Goal: Information Seeking & Learning: Learn about a topic

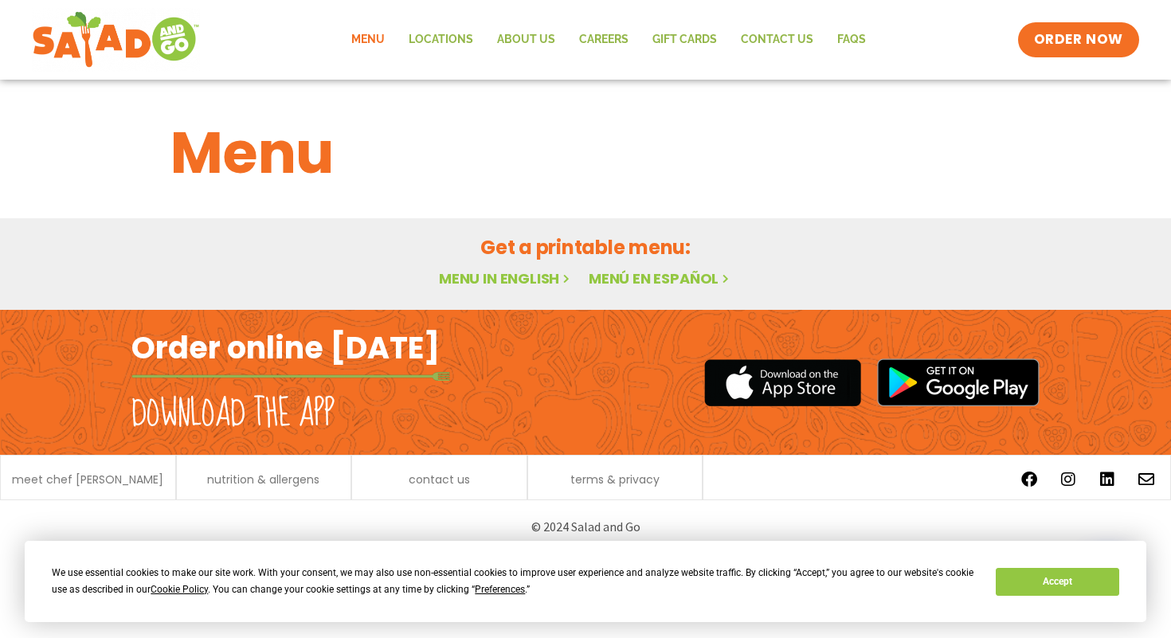
click at [511, 283] on link "Menu in English" at bounding box center [506, 278] width 134 height 20
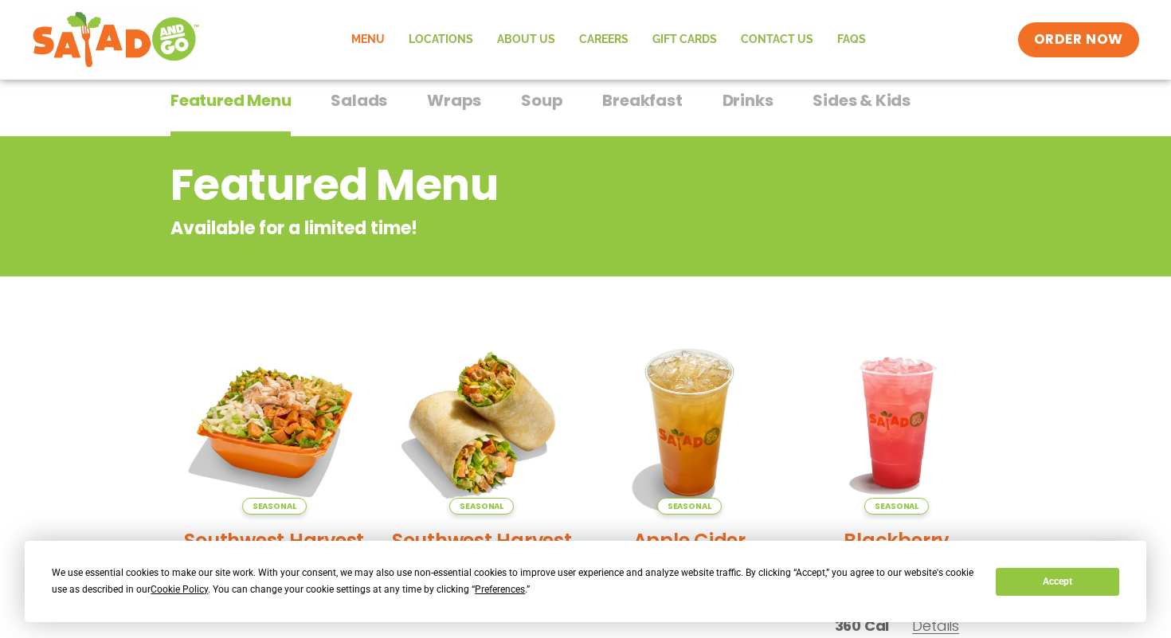
scroll to position [123, 0]
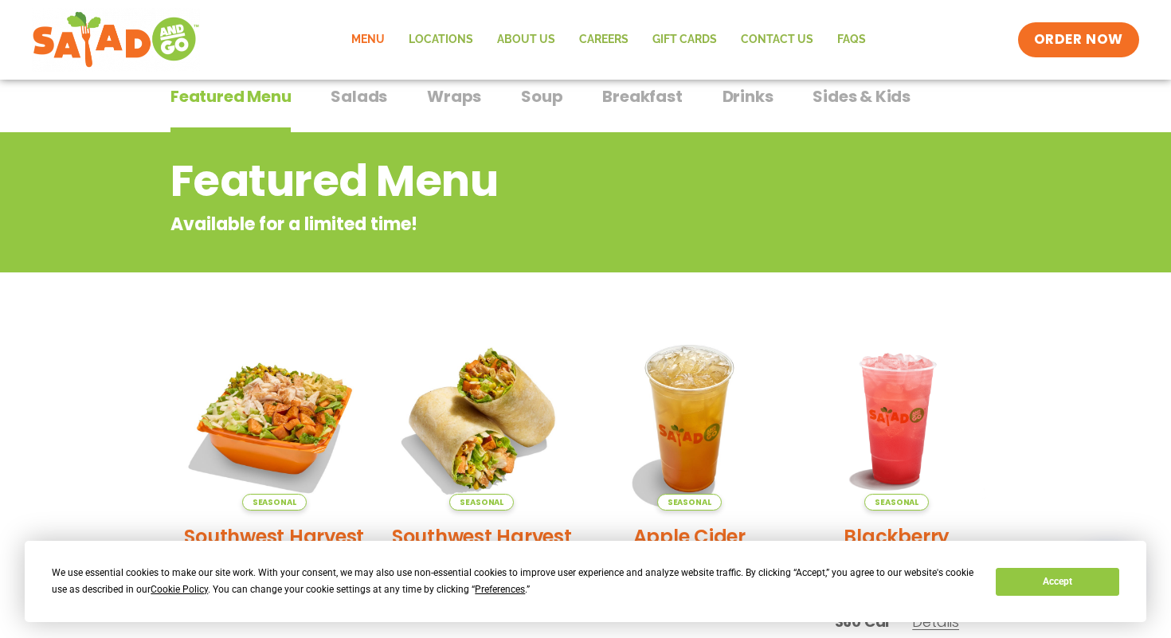
click at [371, 104] on span "Salads" at bounding box center [359, 96] width 57 height 24
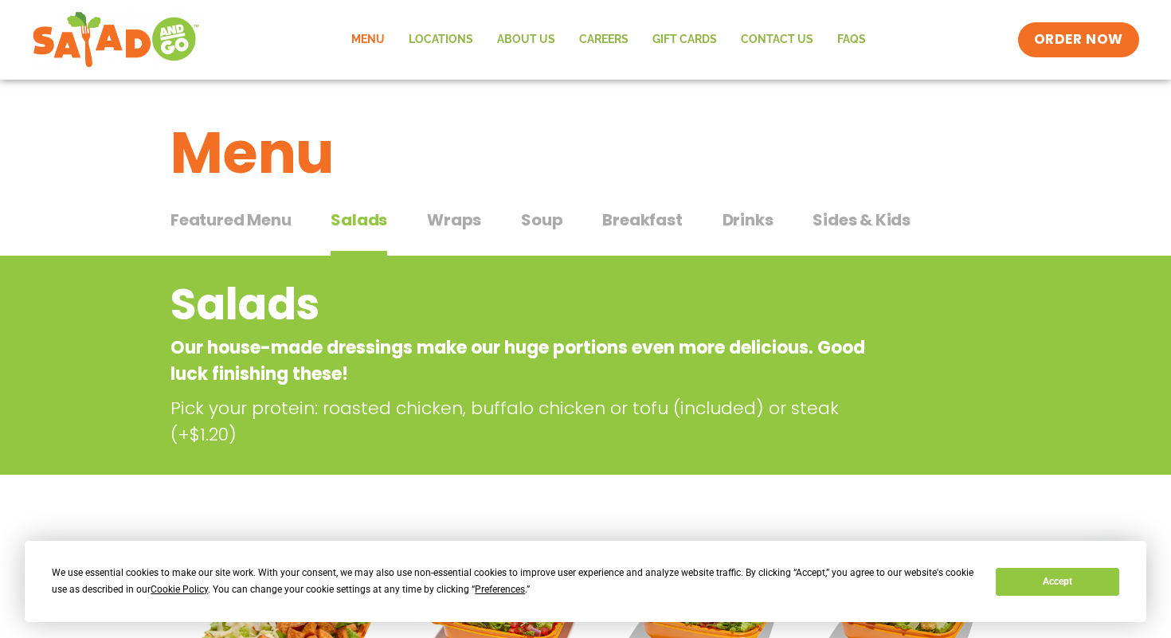
click at [459, 214] on span "Wraps" at bounding box center [454, 220] width 54 height 24
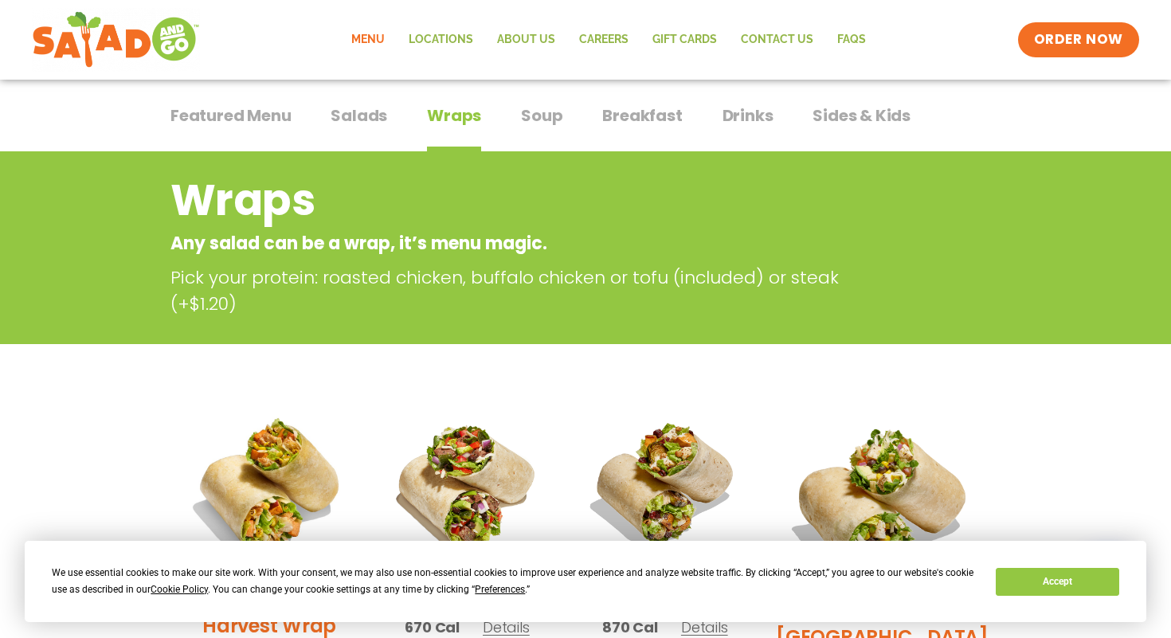
scroll to position [10, 0]
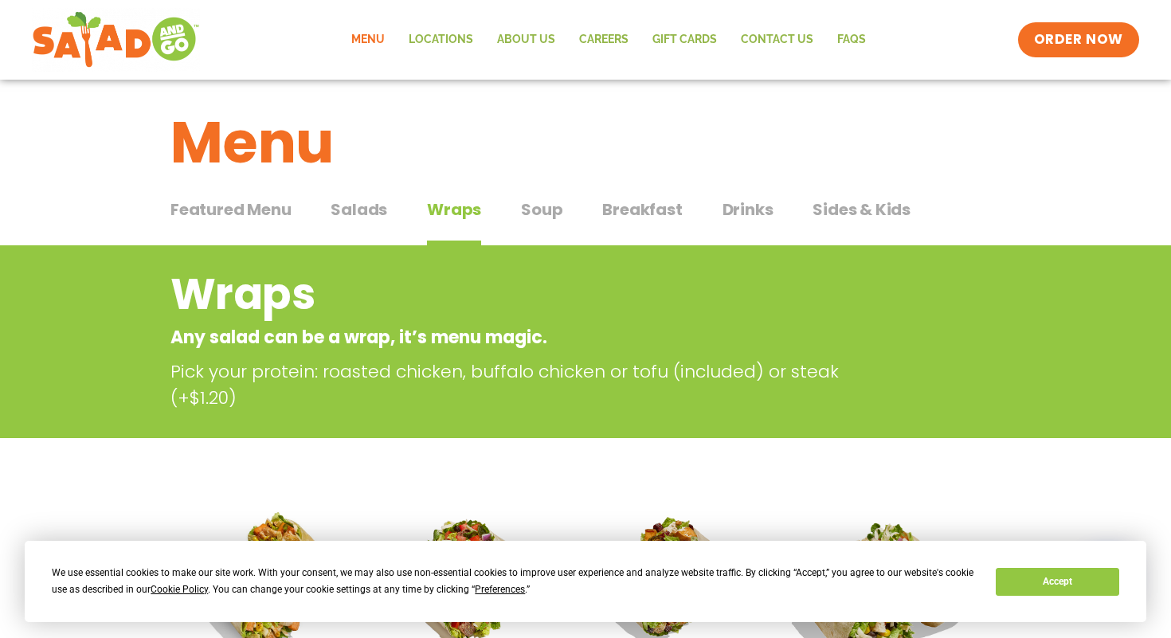
click at [367, 223] on button "Salads Salads" at bounding box center [359, 222] width 57 height 49
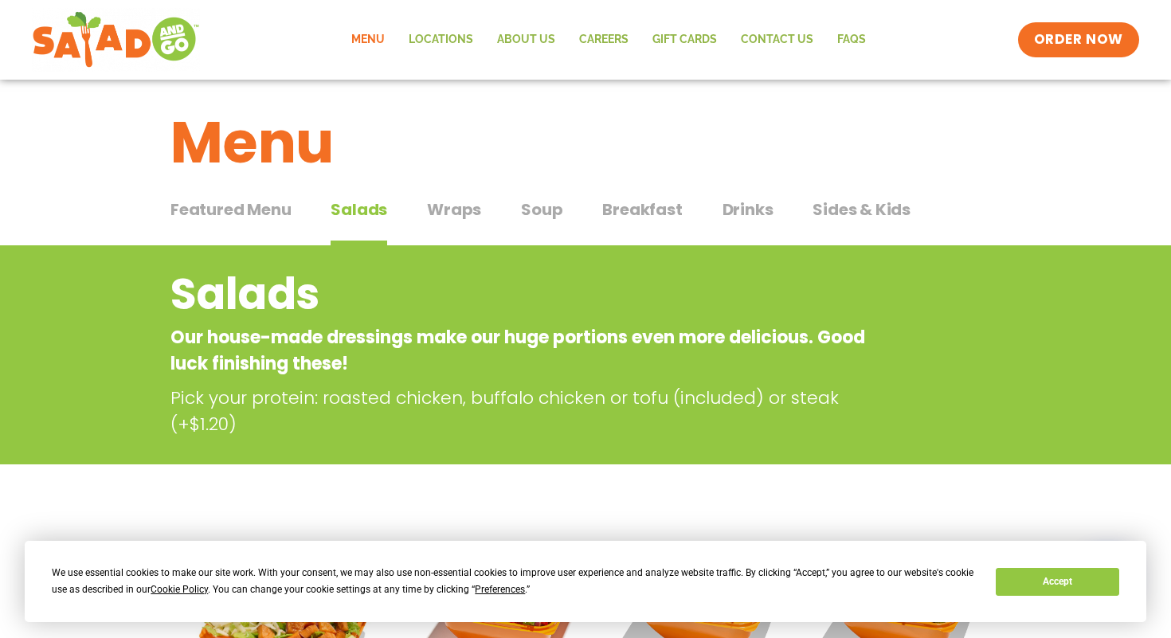
click at [539, 210] on span "Soup" at bounding box center [541, 210] width 41 height 24
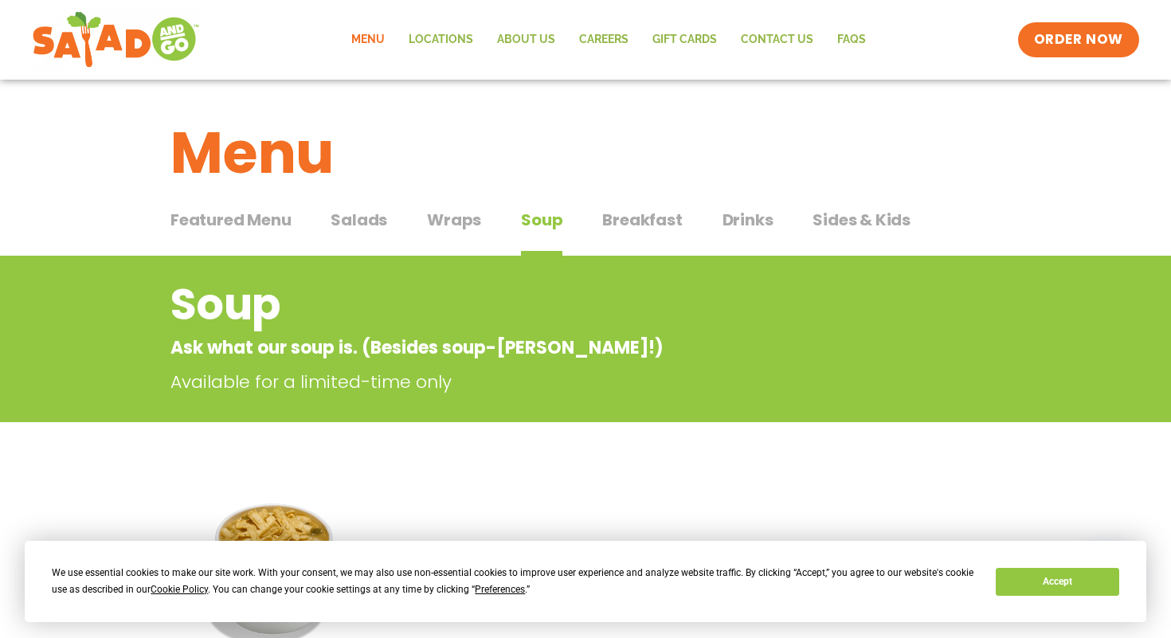
click at [368, 219] on span "Salads" at bounding box center [359, 220] width 57 height 24
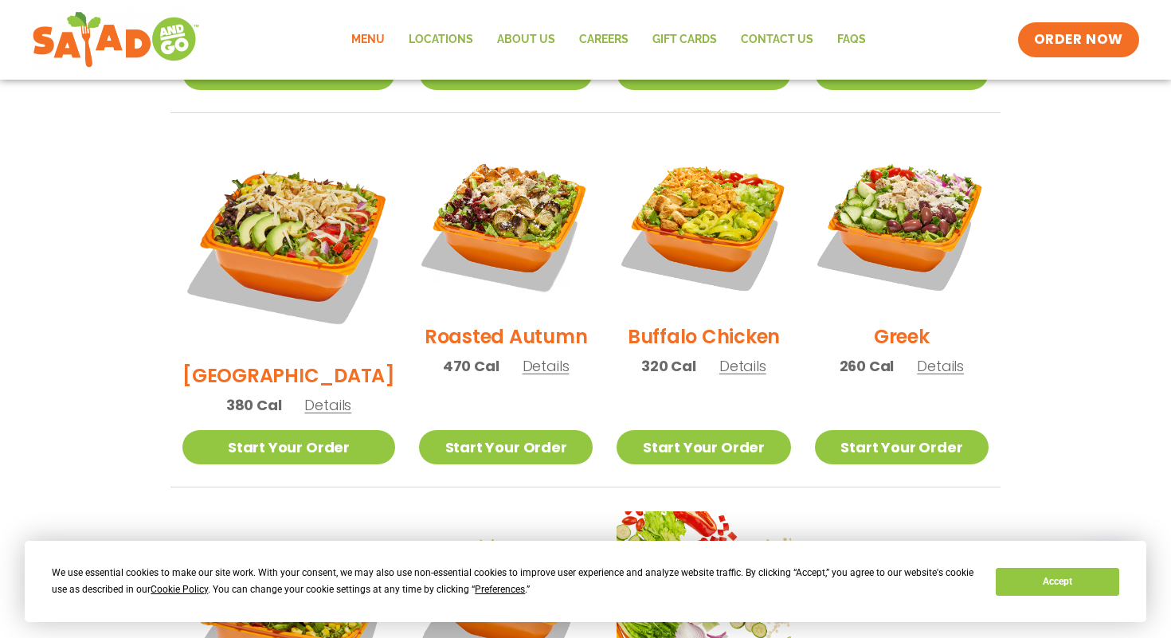
scroll to position [792, 0]
